Goal: Information Seeking & Learning: Learn about a topic

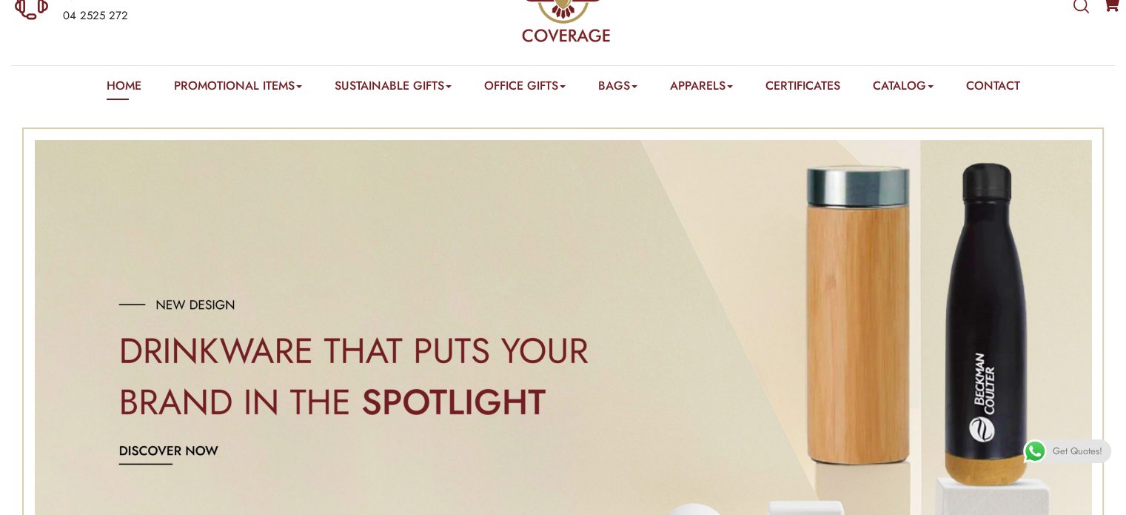
scroll to position [74, 0]
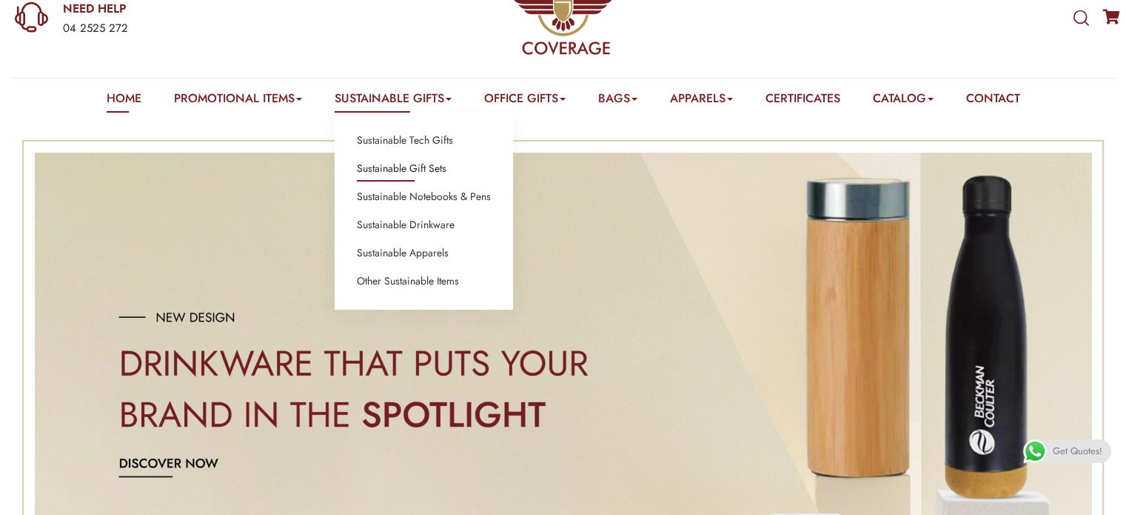
click at [384, 170] on link "Sustainable Gift Sets" at bounding box center [402, 168] width 90 height 19
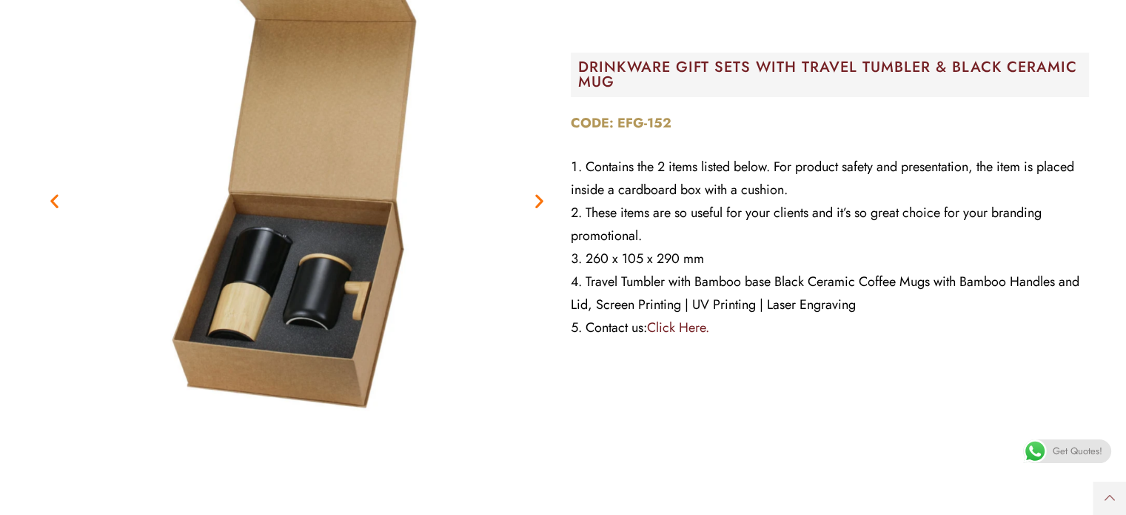
scroll to position [370, 0]
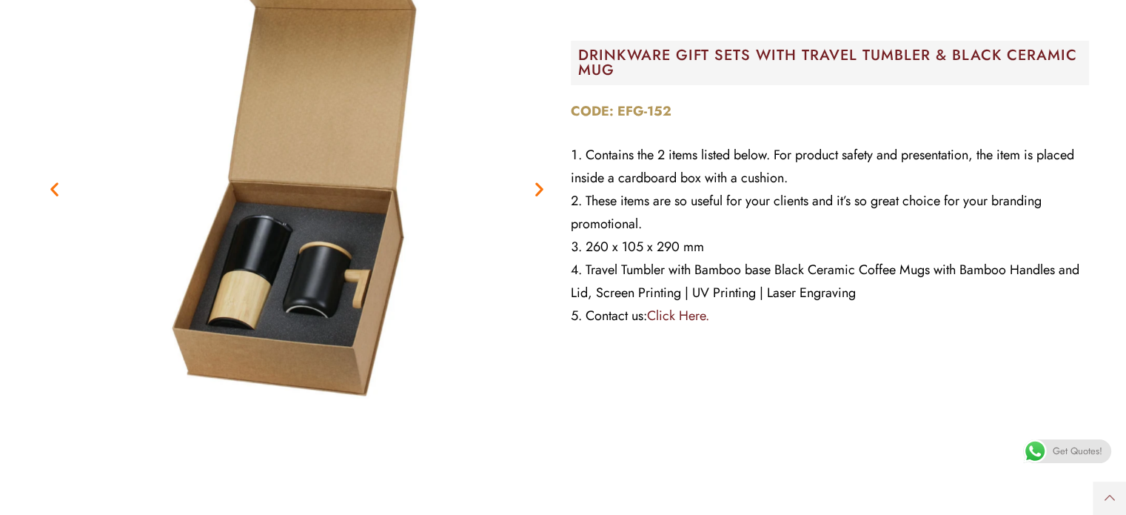
click at [532, 186] on icon "Next slide" at bounding box center [539, 188] width 19 height 19
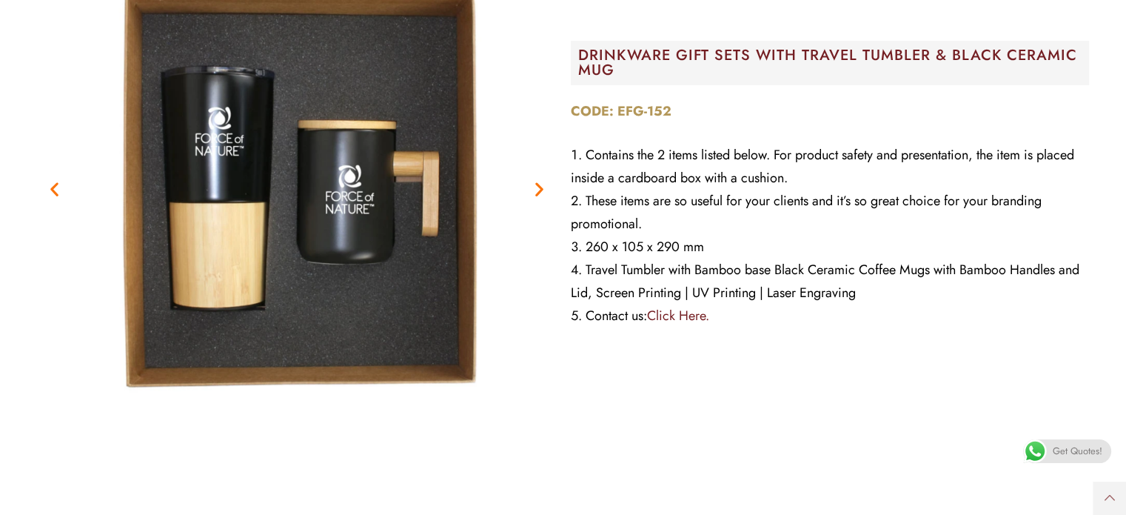
click at [532, 186] on icon "Next slide" at bounding box center [539, 188] width 19 height 19
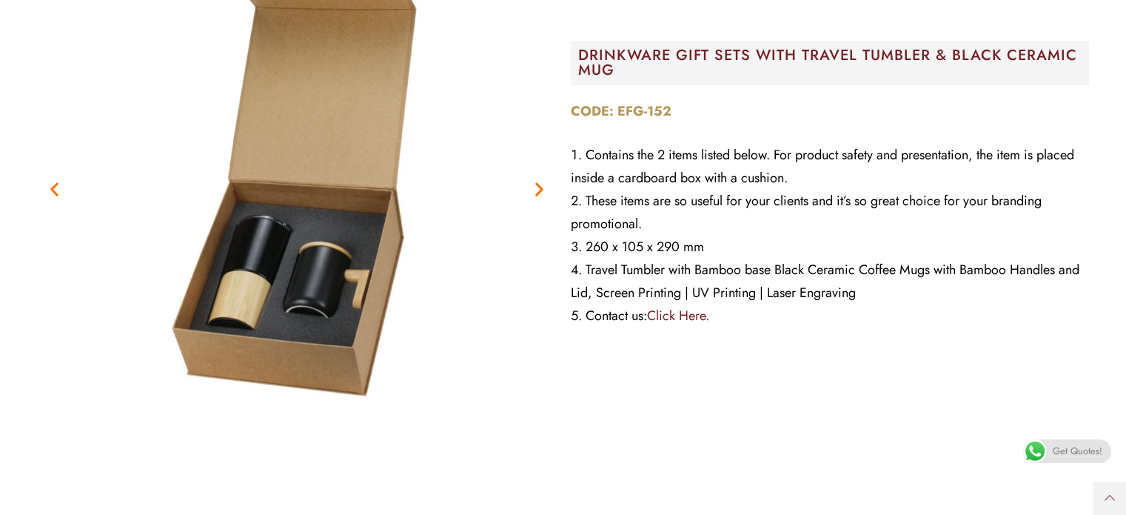
click at [537, 186] on icon "Next slide" at bounding box center [539, 188] width 19 height 19
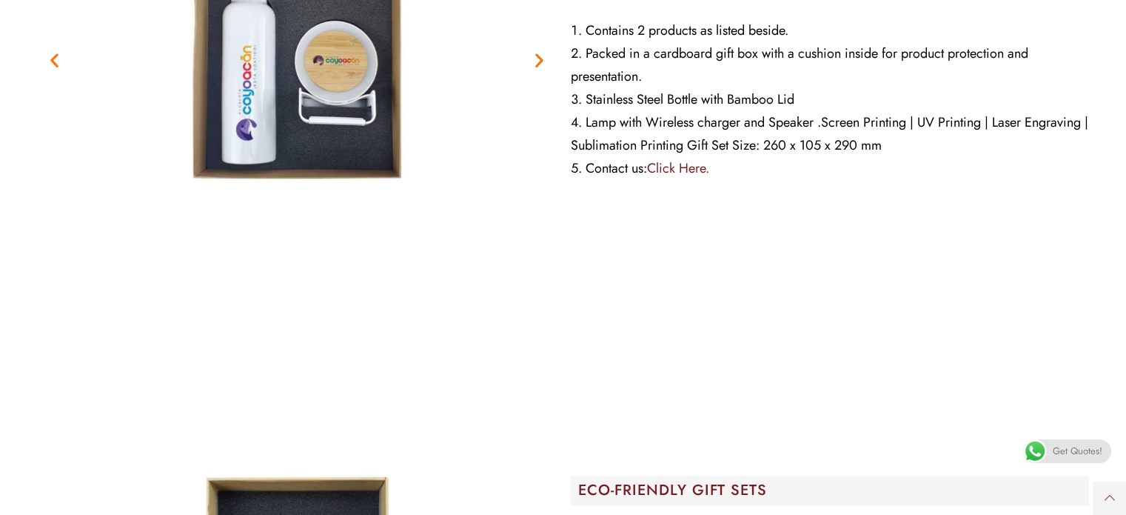
scroll to position [2000, 0]
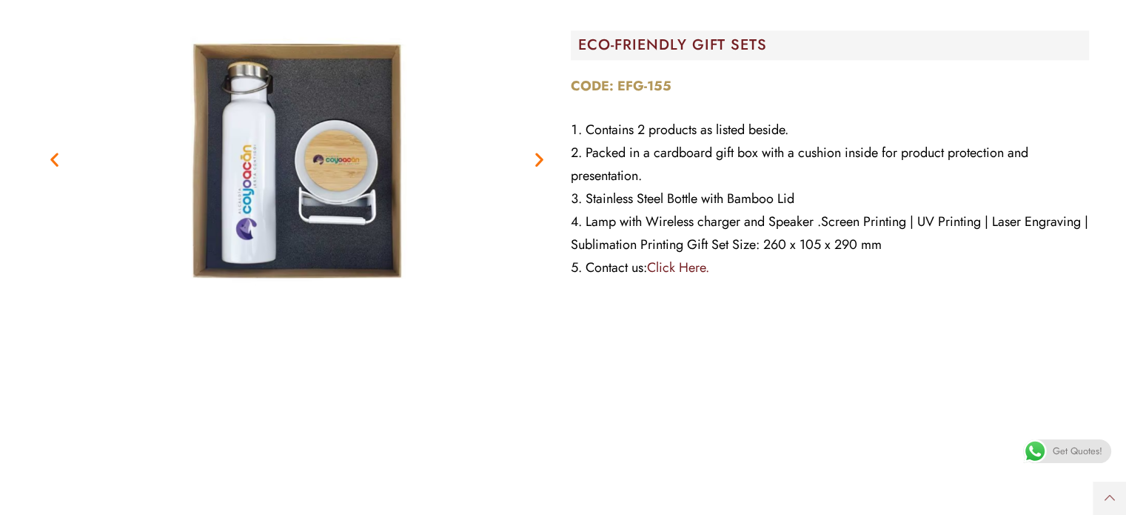
click at [550, 154] on img "2 / 2" at bounding box center [297, 159] width 518 height 518
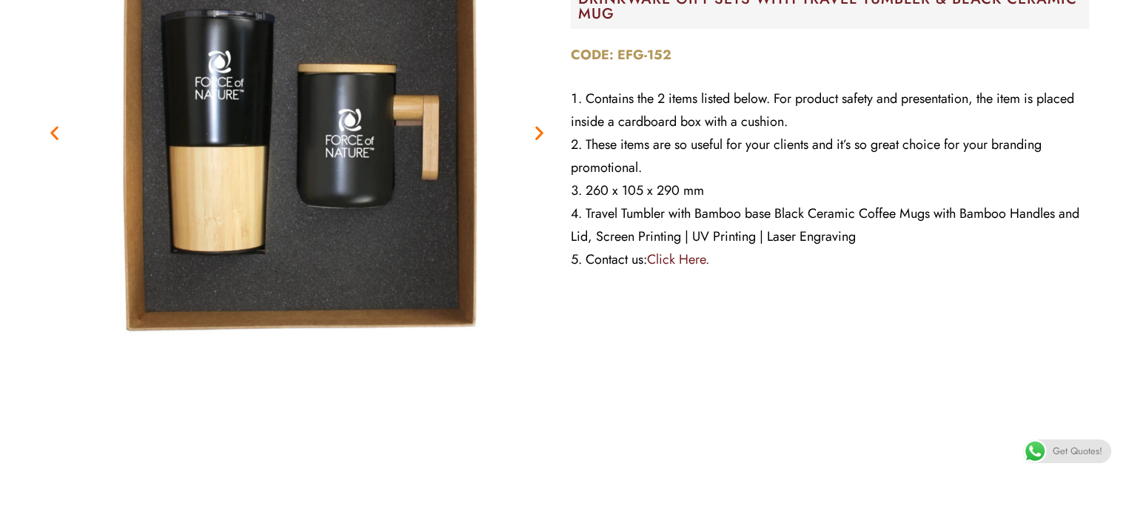
scroll to position [0, 0]
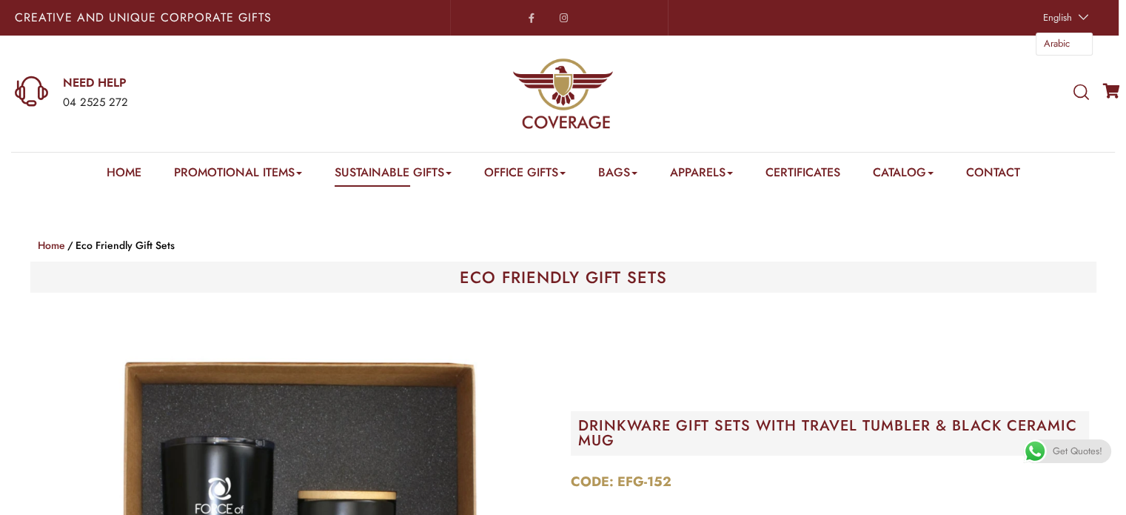
click at [1078, 17] on link "English" at bounding box center [1064, 17] width 57 height 21
click at [1061, 36] on span "Arabic" at bounding box center [1057, 43] width 26 height 14
click at [1045, 39] on span "Arabic" at bounding box center [1057, 43] width 26 height 14
click at [1057, 48] on span "Arabic" at bounding box center [1057, 43] width 26 height 14
click at [1085, 16] on link "English" at bounding box center [1064, 17] width 57 height 21
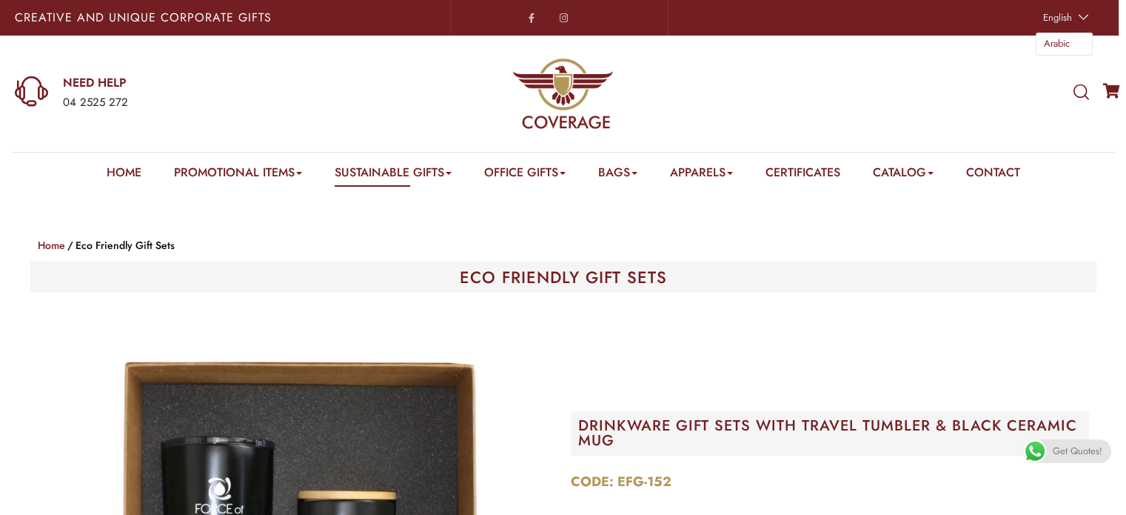
click at [1064, 39] on span "Arabic" at bounding box center [1057, 43] width 26 height 14
click at [1072, 14] on span "English" at bounding box center [1058, 17] width 29 height 14
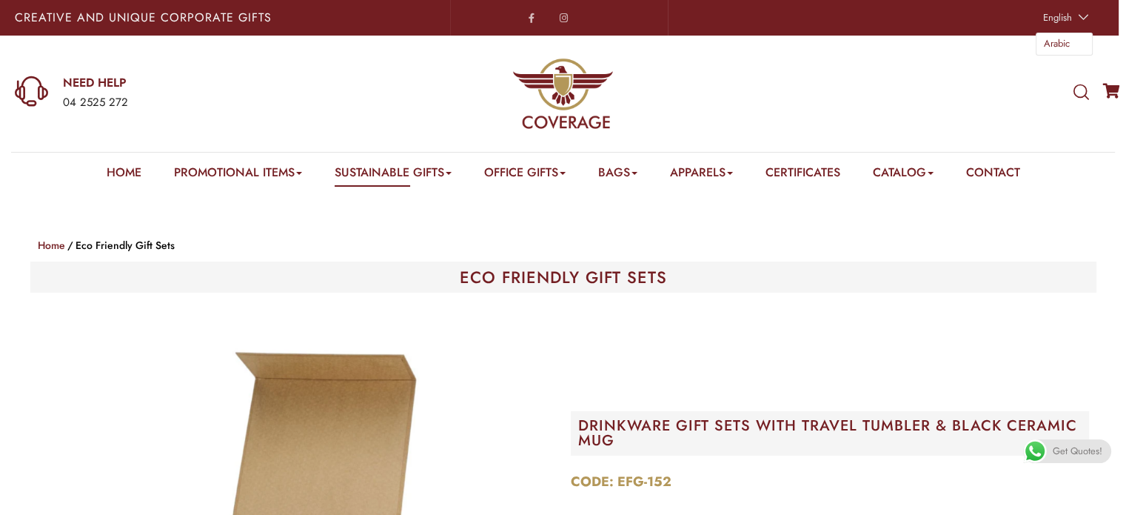
click at [1061, 39] on span "Arabic" at bounding box center [1057, 43] width 26 height 14
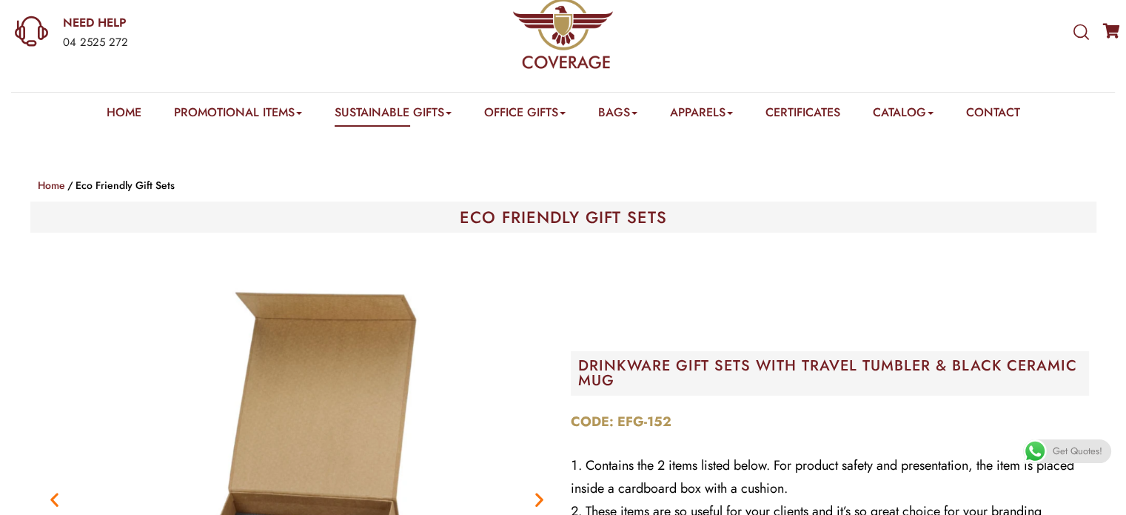
scroll to position [74, 0]
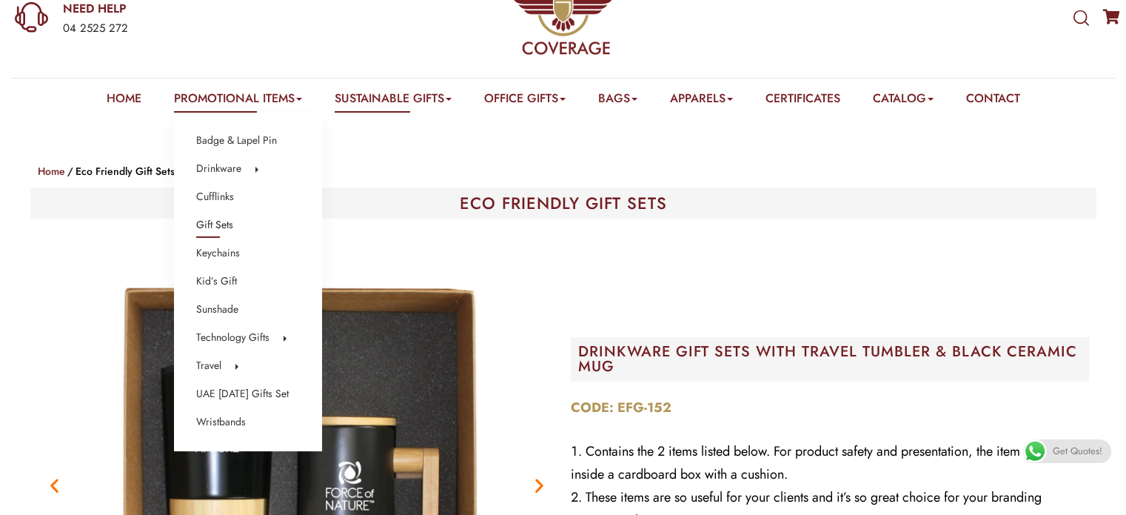
click at [212, 224] on link "Gift Sets" at bounding box center [214, 225] width 37 height 19
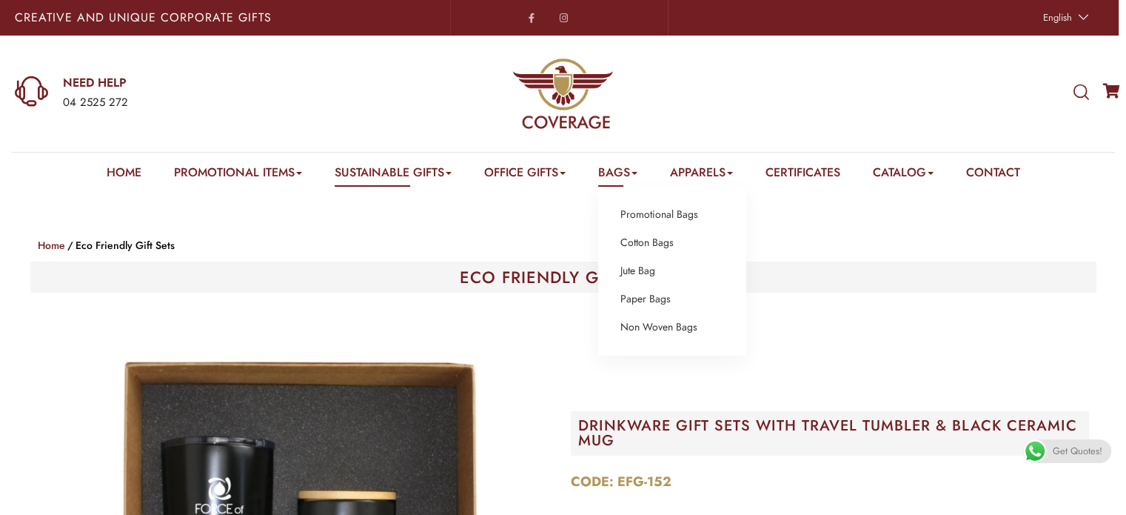
click at [664, 272] on ul "Promotional Bags Cotton Bags Jute Bag Paper Bags Non Woven Bags" at bounding box center [672, 271] width 148 height 169
click at [651, 230] on ul "Promotional Bags Cotton Bags Jute Bag Paper Bags Non Woven Bags" at bounding box center [672, 271] width 148 height 169
click at [651, 244] on link "Cotton Bags" at bounding box center [647, 242] width 53 height 19
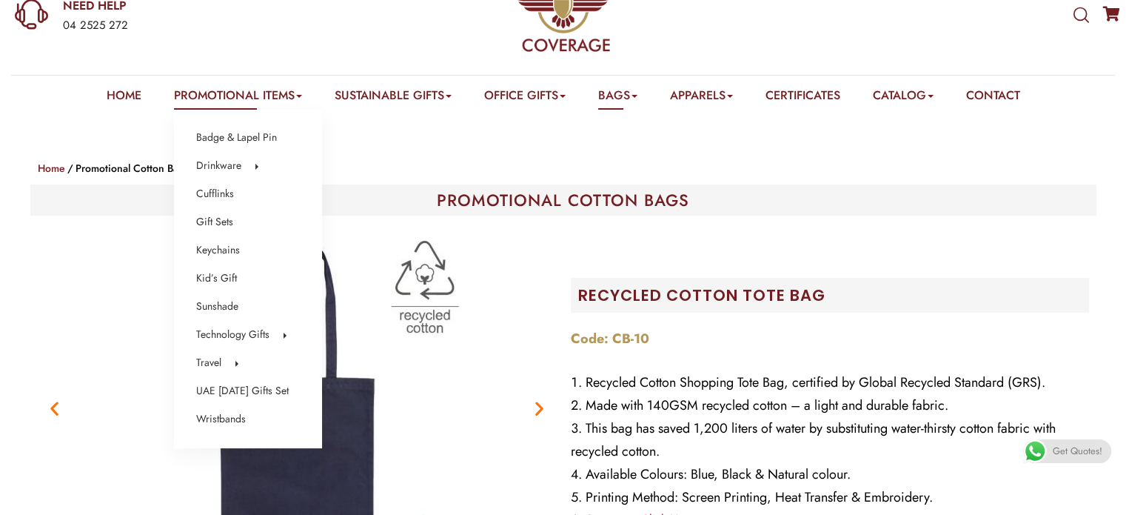
scroll to position [74, 0]
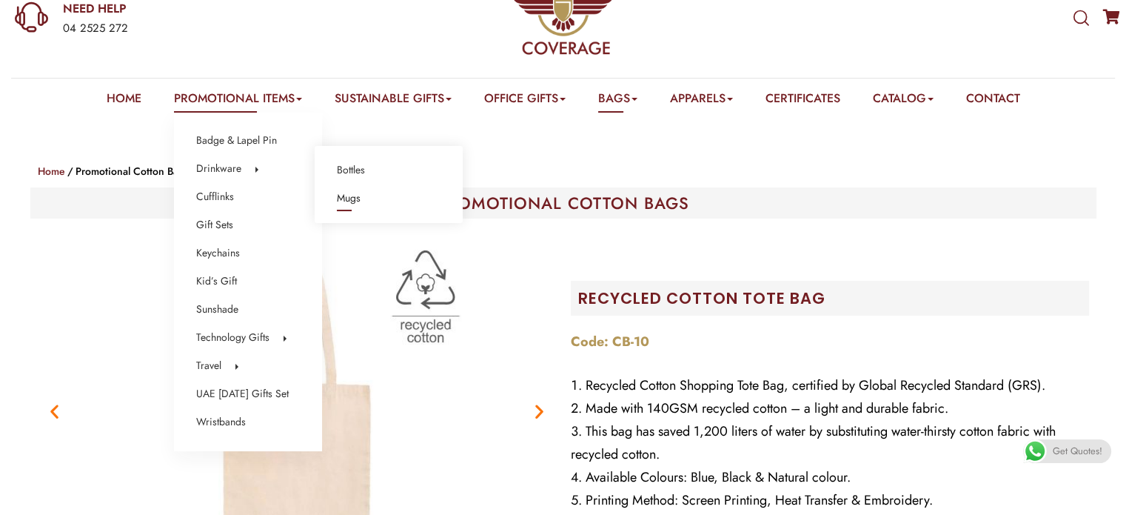
click at [361, 200] on link "Mugs" at bounding box center [349, 198] width 24 height 19
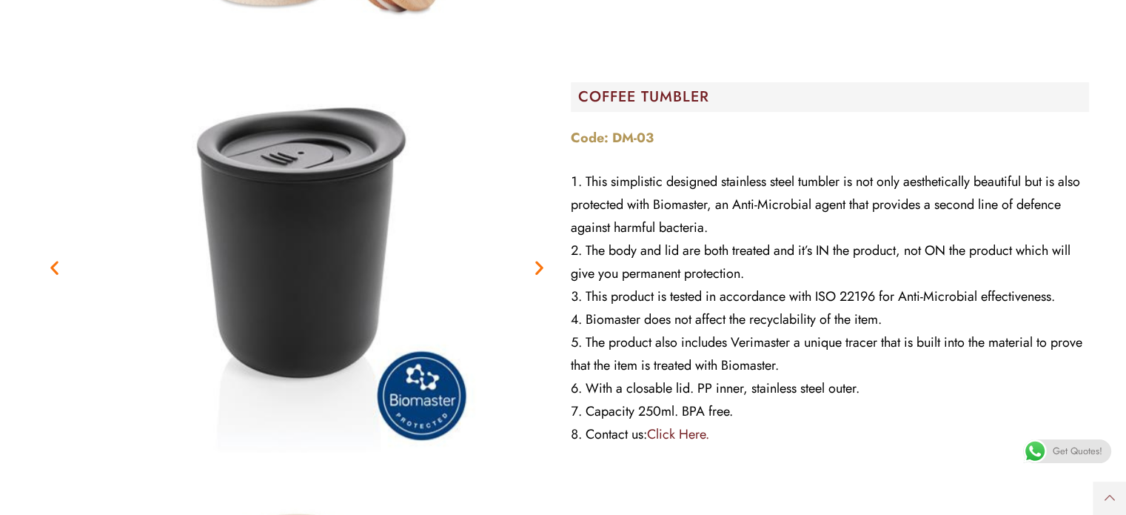
scroll to position [6301, 0]
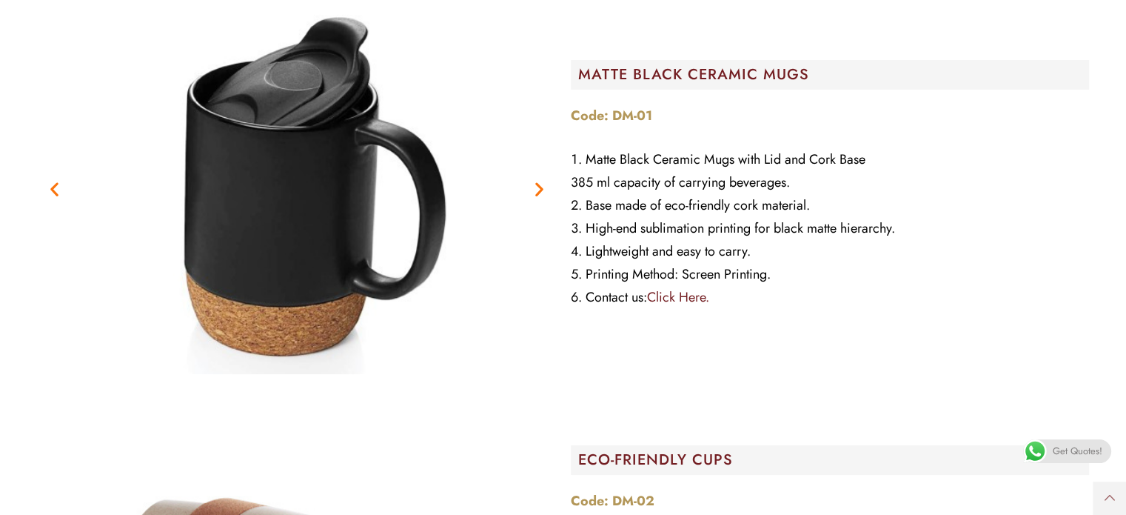
scroll to position [5703, 0]
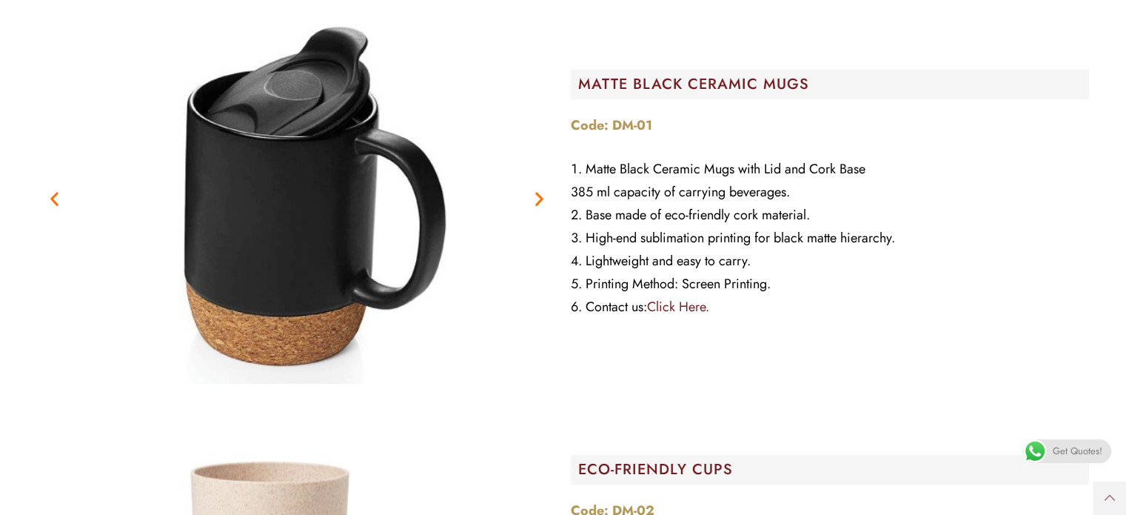
click at [533, 190] on icon "Next slide" at bounding box center [539, 199] width 19 height 19
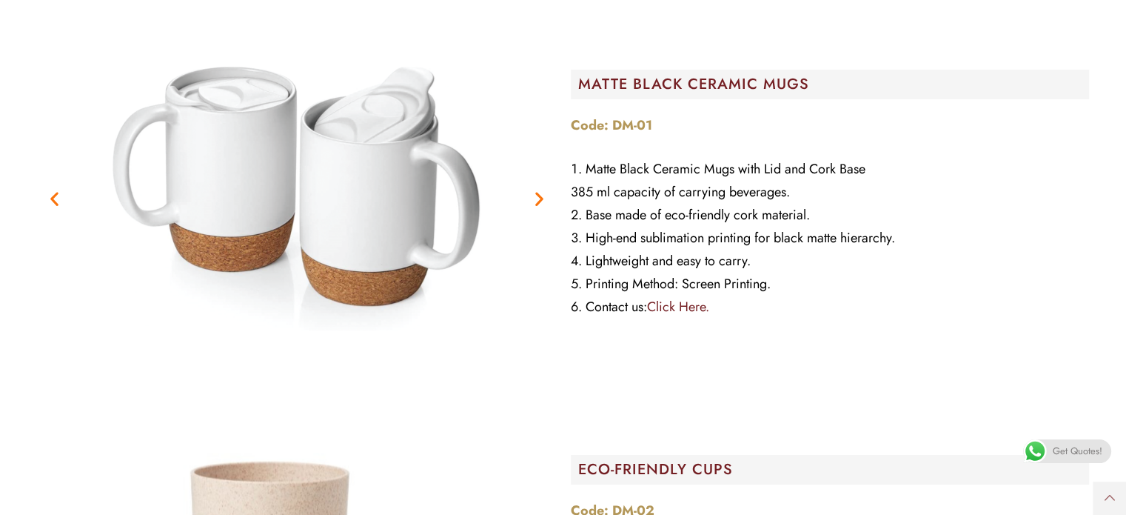
click at [533, 190] on icon "Next slide" at bounding box center [539, 199] width 19 height 19
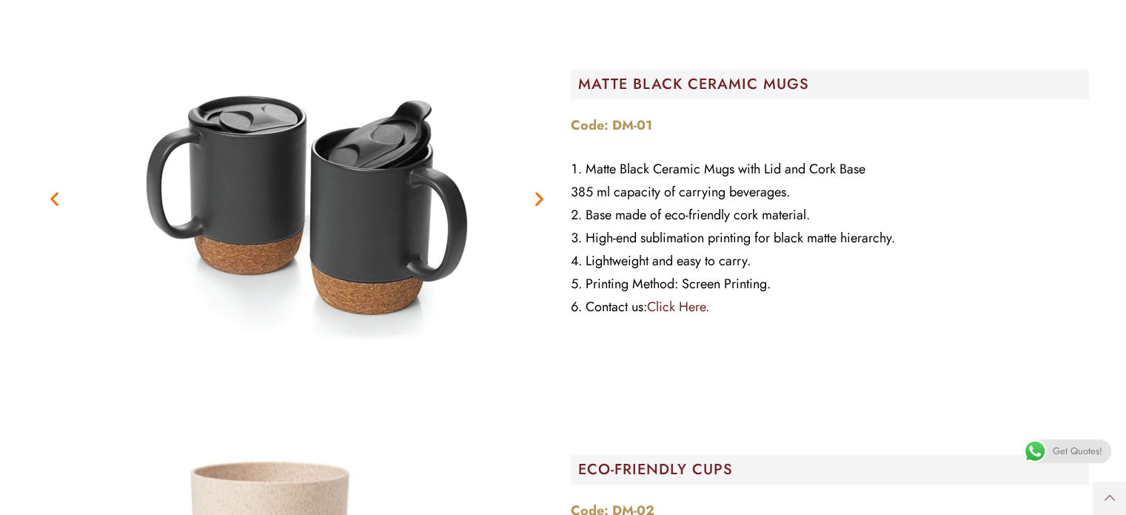
click at [533, 190] on icon "Next slide" at bounding box center [539, 199] width 19 height 19
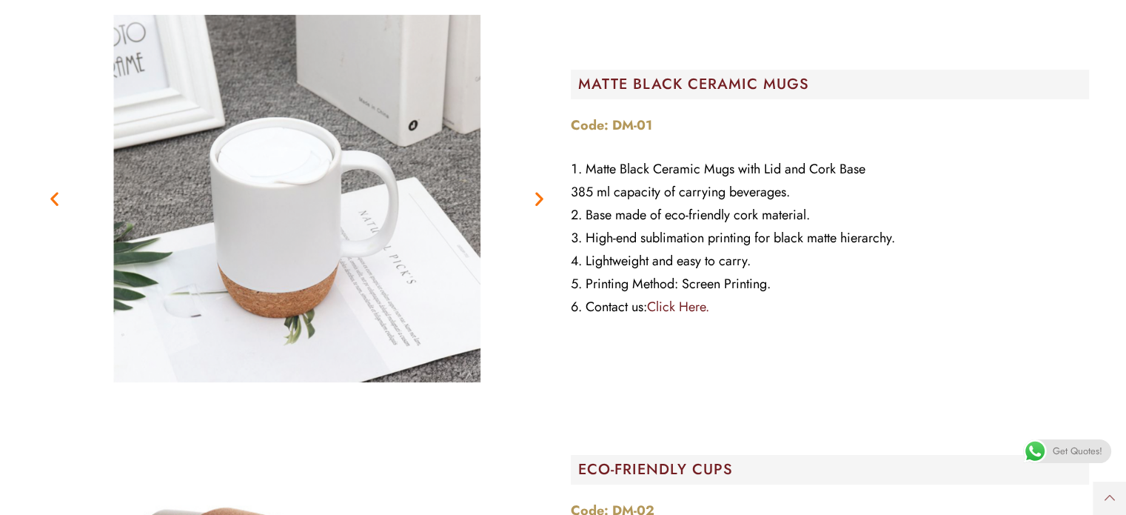
click at [678, 297] on link "Click Here." at bounding box center [678, 306] width 62 height 19
click at [322, 199] on img "3 / 4" at bounding box center [297, 198] width 370 height 370
click at [684, 297] on link "Click Here." at bounding box center [678, 306] width 62 height 19
click at [682, 297] on link "Click Here." at bounding box center [678, 306] width 62 height 19
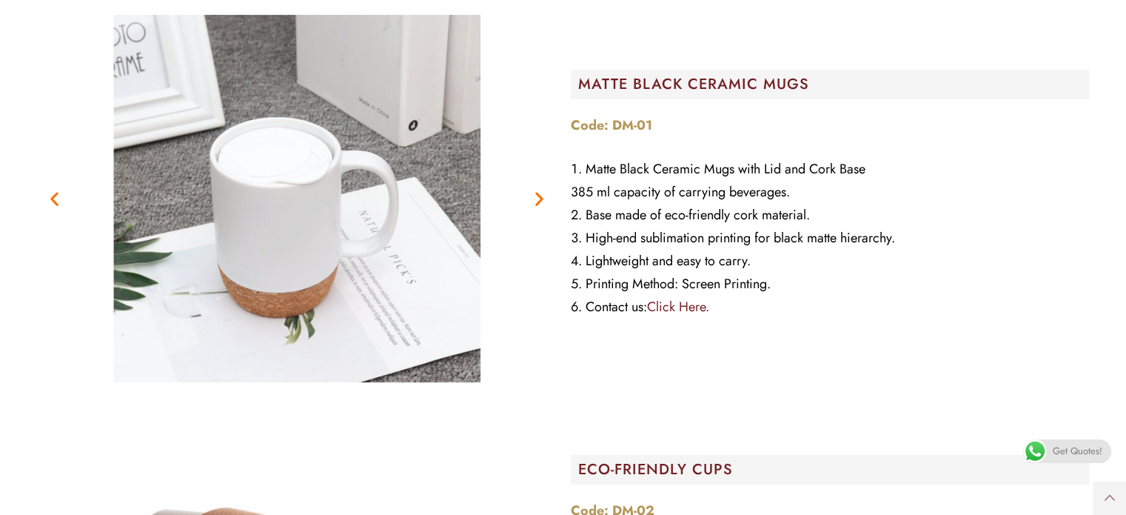
click at [684, 297] on link "Click Here." at bounding box center [678, 306] width 62 height 19
click at [621, 116] on strong "Code: DM-01" at bounding box center [611, 125] width 81 height 19
click at [552, 89] on figure "3 / 4" at bounding box center [297, 198] width 518 height 370
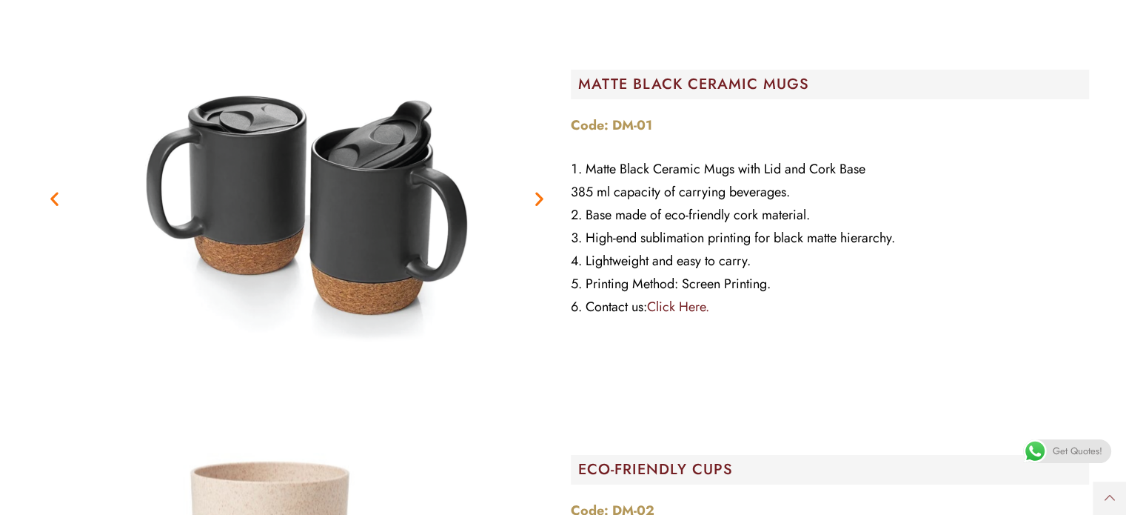
click at [581, 116] on strong "Code: DM-01" at bounding box center [611, 125] width 81 height 19
copy strong "Code: DM-01"
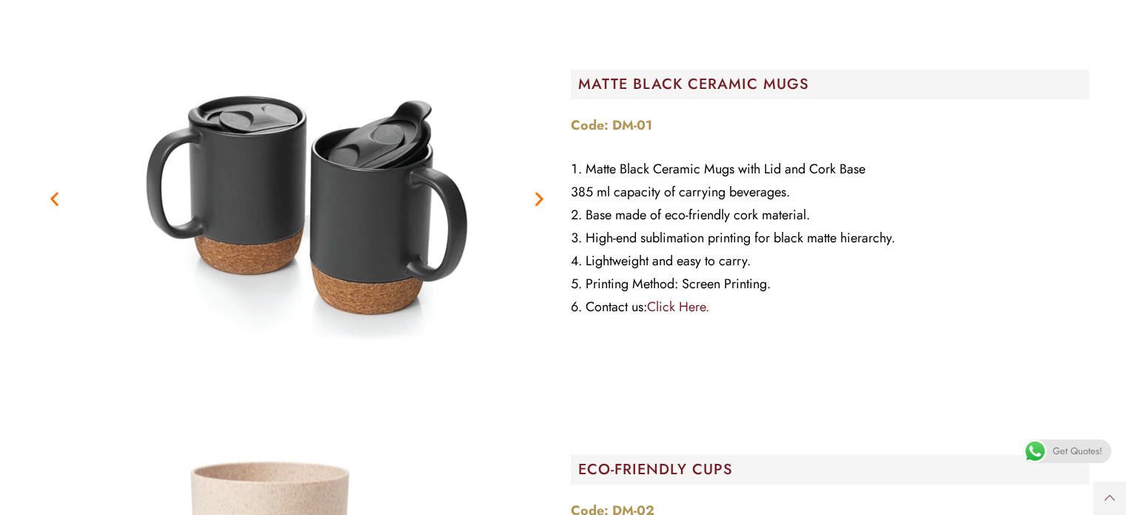
click at [1066, 447] on span "Get Quotes!" at bounding box center [1078, 451] width 50 height 24
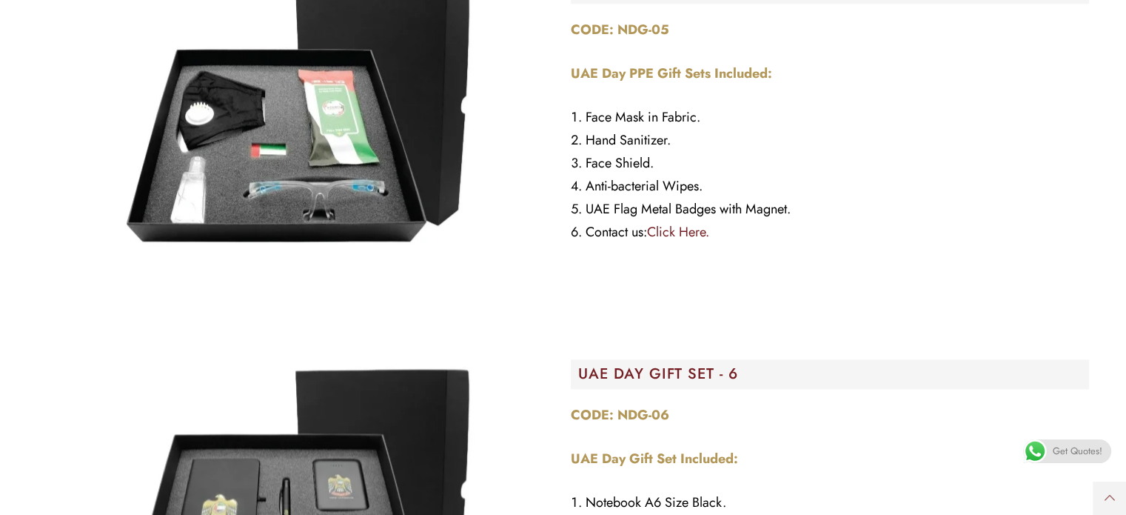
scroll to position [1555, 0]
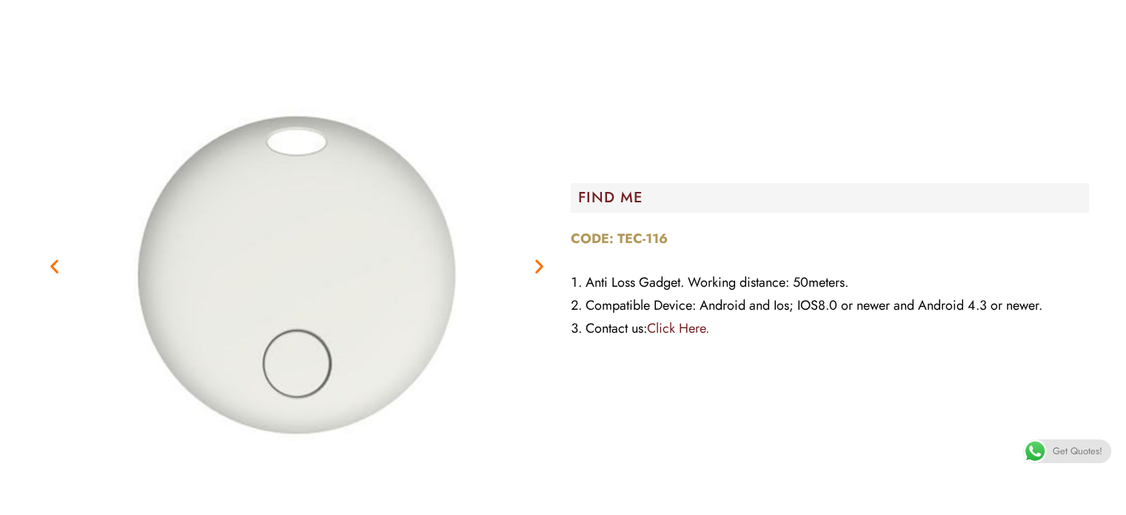
scroll to position [296, 0]
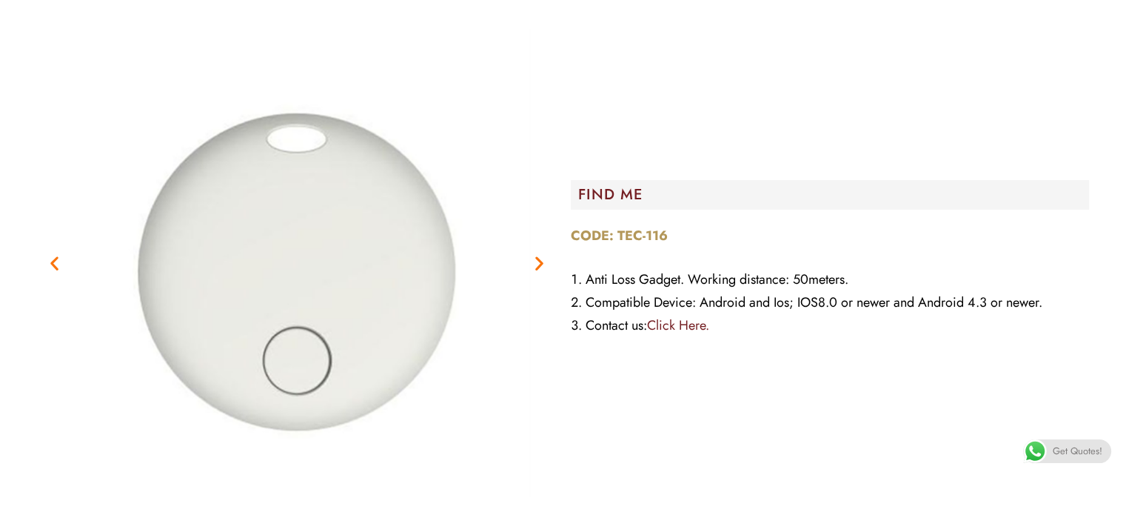
click at [524, 266] on img "2 / 4" at bounding box center [297, 263] width 518 height 518
click at [539, 261] on icon "Next slide" at bounding box center [539, 262] width 19 height 19
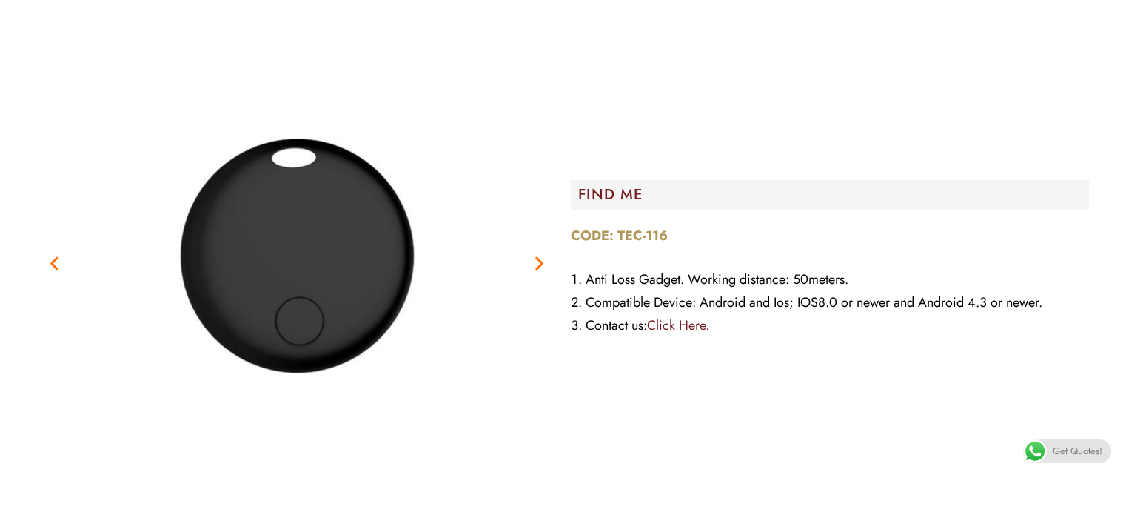
click at [539, 260] on icon "Next slide" at bounding box center [539, 262] width 19 height 19
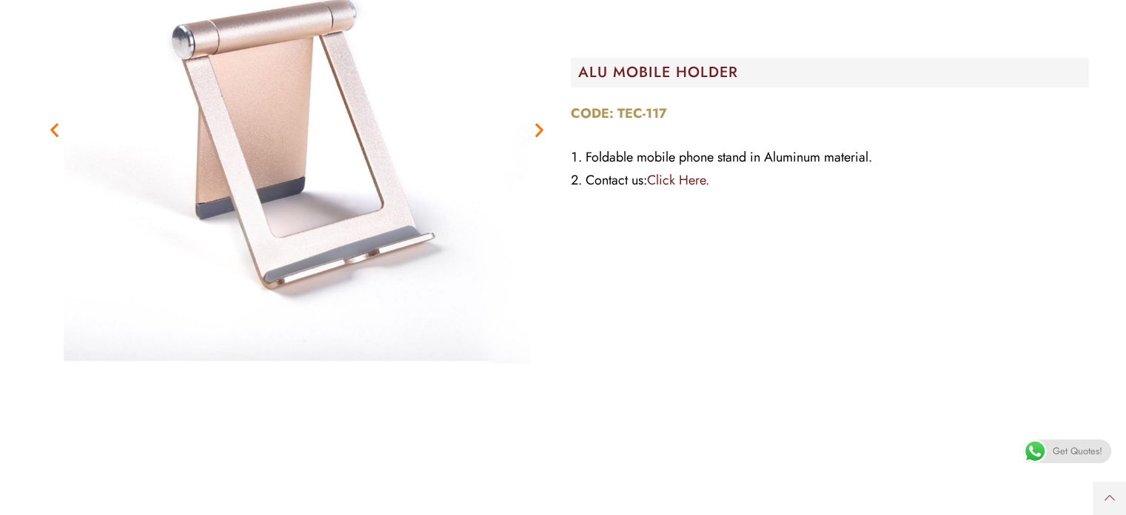
scroll to position [889, 0]
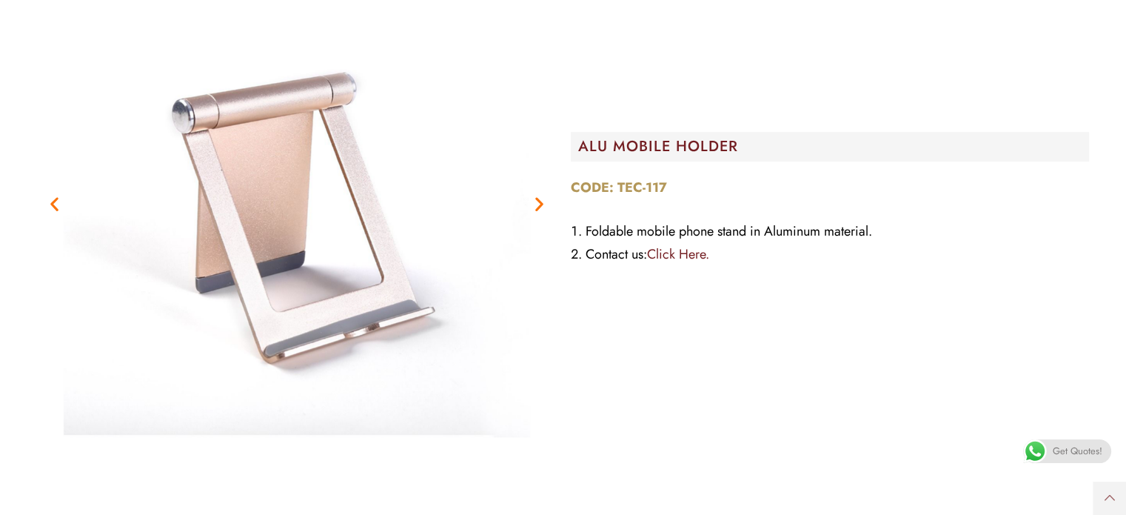
click at [537, 200] on icon "Next slide" at bounding box center [539, 203] width 19 height 19
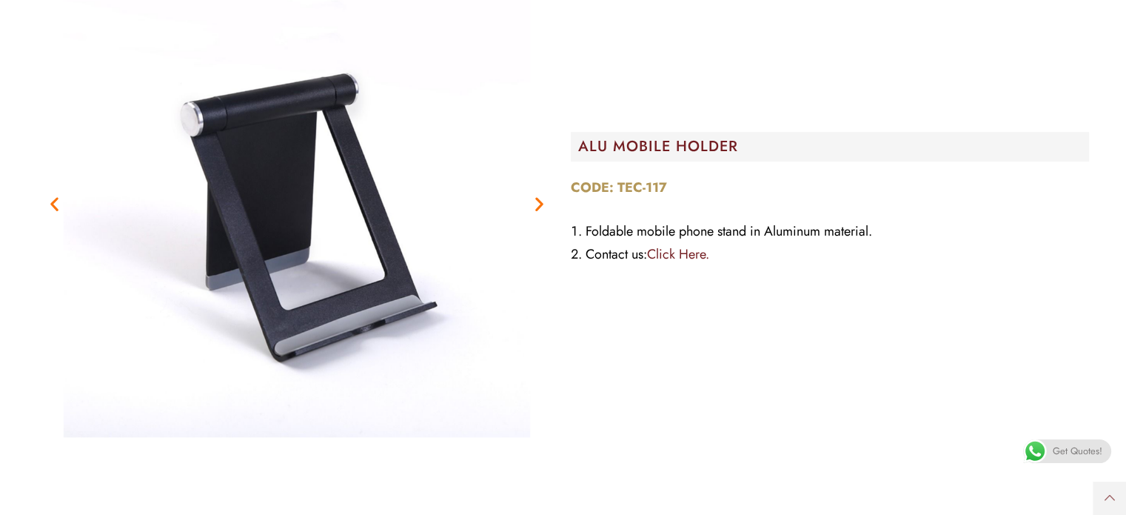
click at [537, 199] on icon "Next slide" at bounding box center [539, 203] width 19 height 19
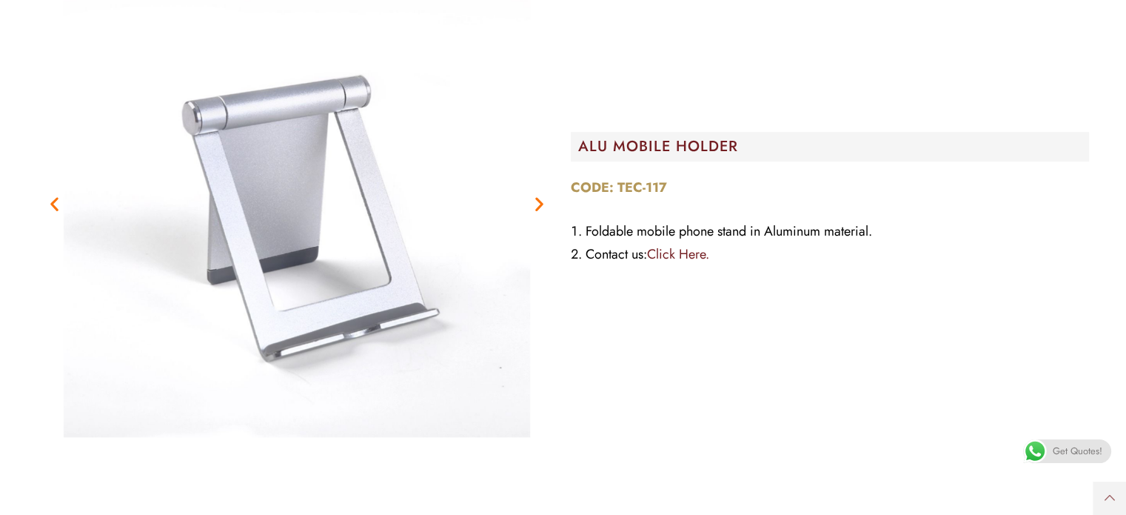
click at [537, 200] on icon "Next slide" at bounding box center [539, 203] width 19 height 19
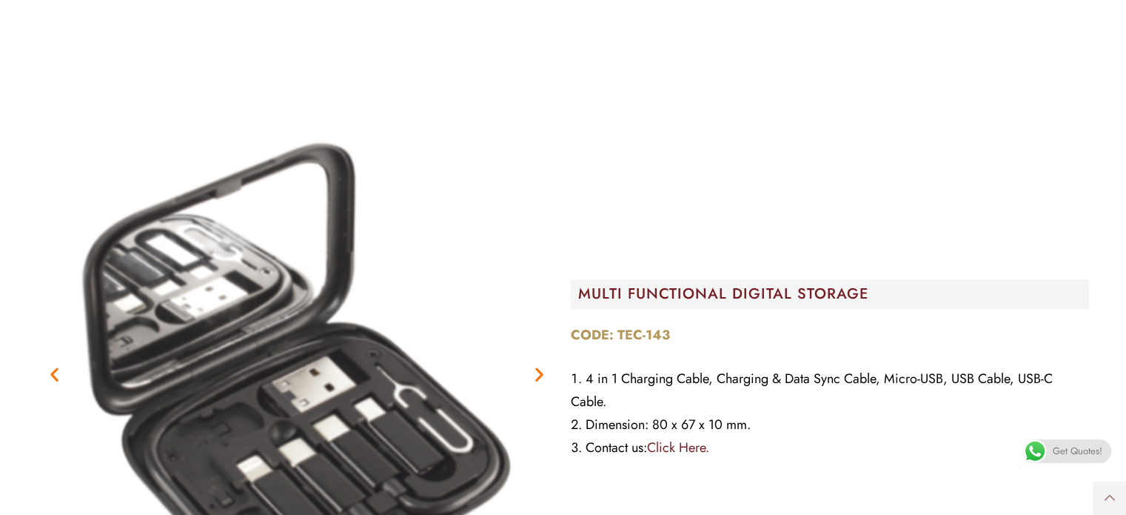
scroll to position [6591, 0]
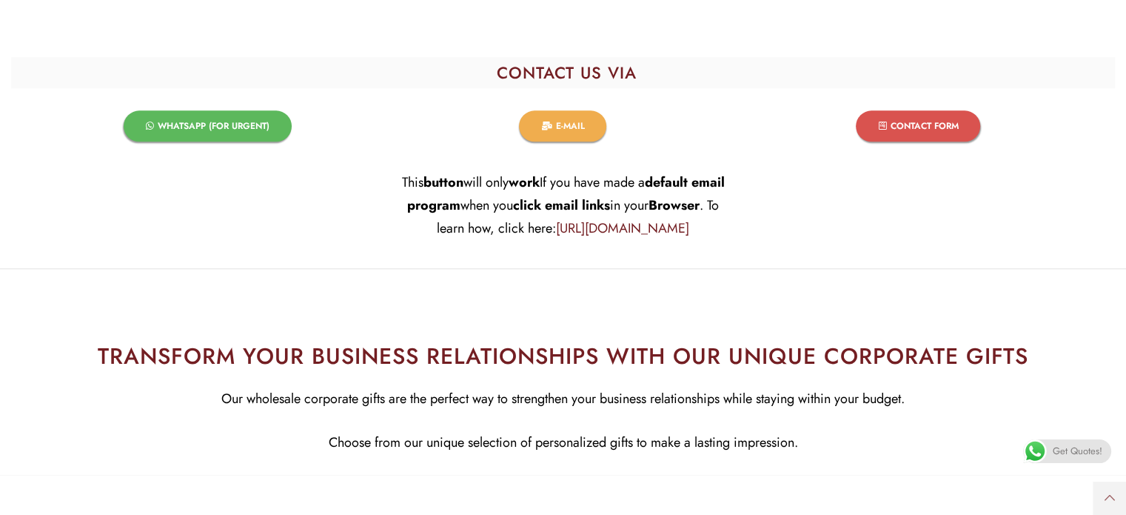
scroll to position [1926, 0]
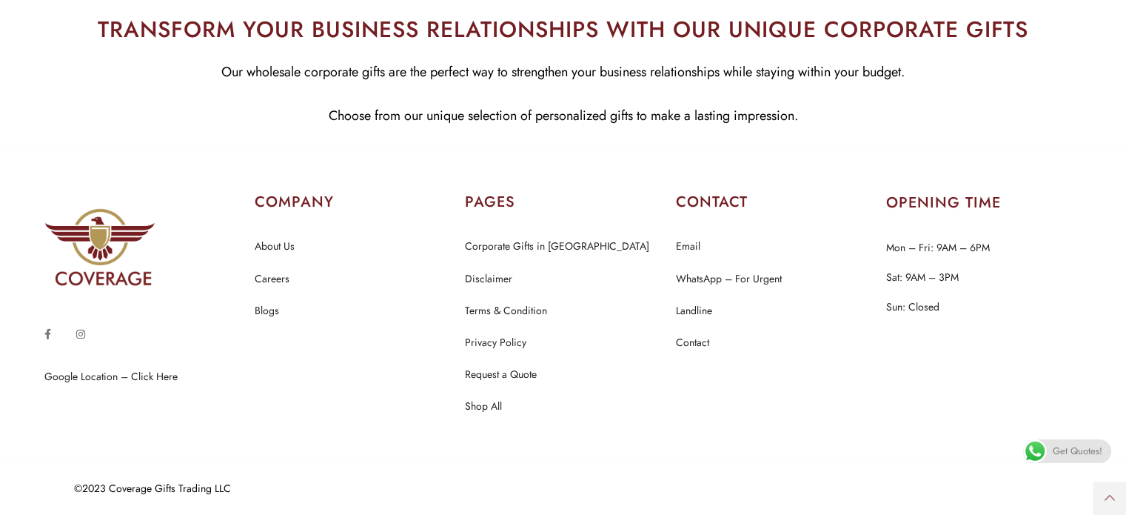
scroll to position [15422, 0]
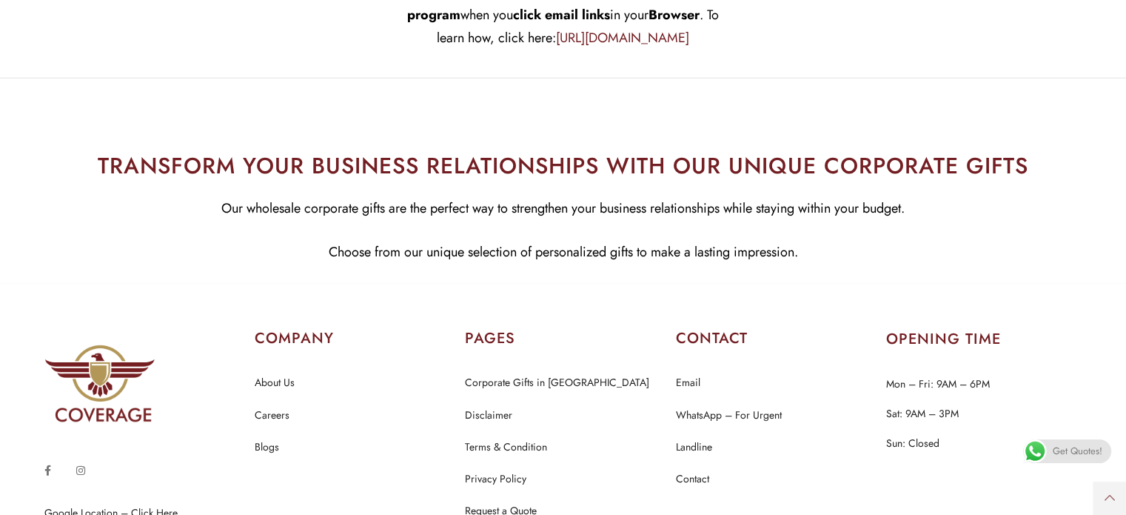
drag, startPoint x: 86, startPoint y: 485, endPoint x: 77, endPoint y: 473, distance: 14.8
click at [84, 481] on div "Google Location – Click Here" at bounding box center [142, 440] width 210 height 238
click at [76, 472] on icon at bounding box center [80, 470] width 9 height 10
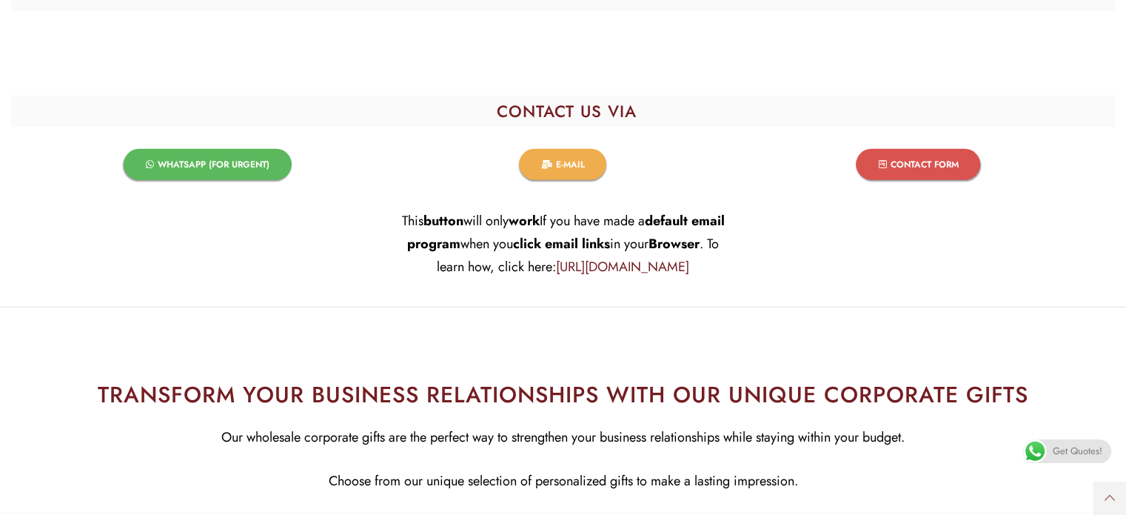
scroll to position [15188, 0]
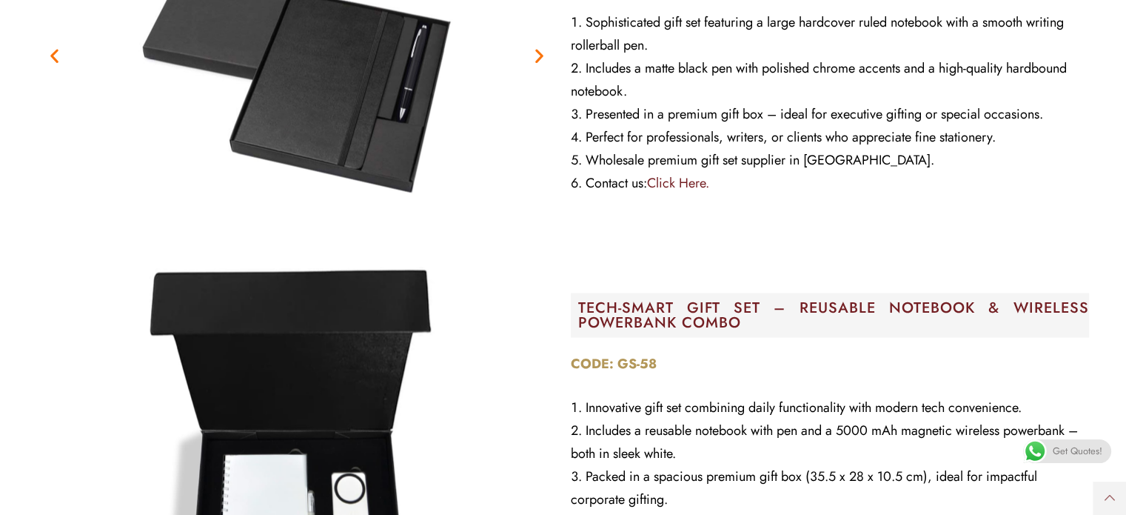
scroll to position [2888, 0]
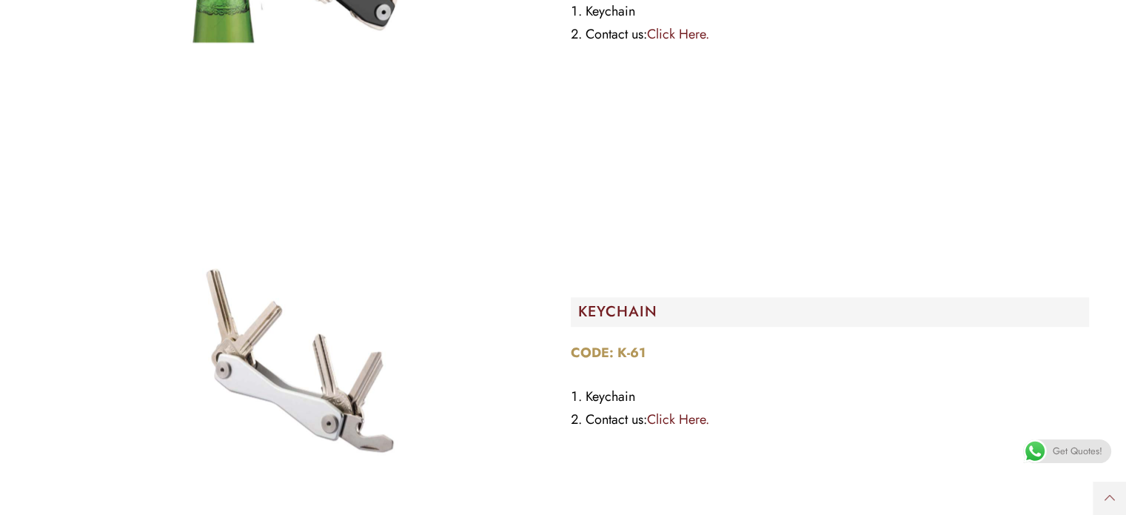
scroll to position [1926, 0]
